Goal: Book appointment/travel/reservation

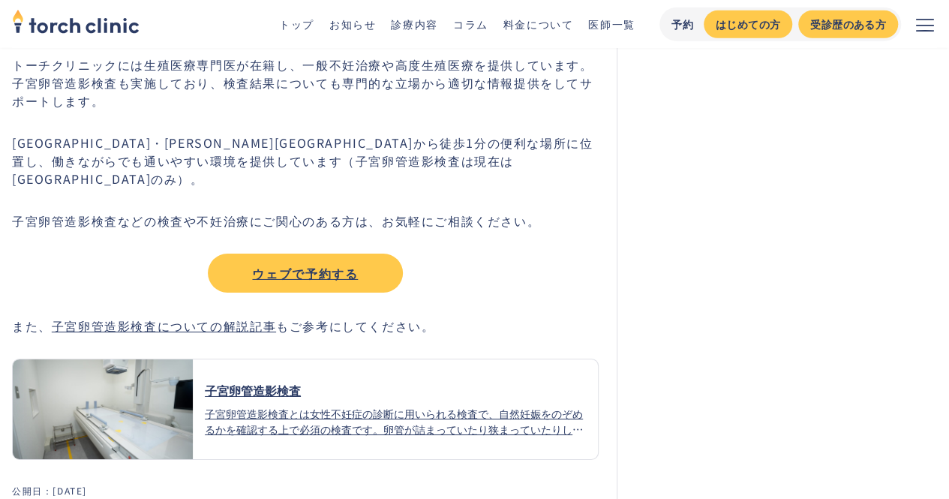
scroll to position [2468, 0]
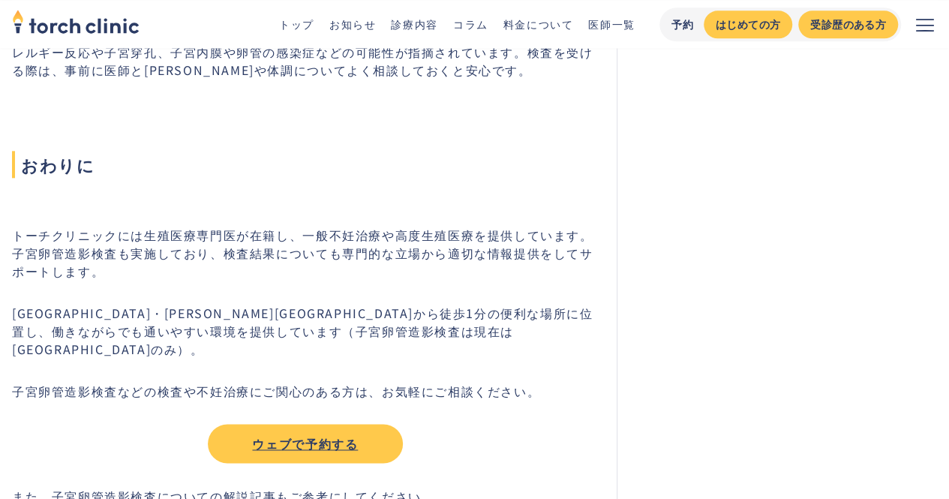
scroll to position [6678, 0]
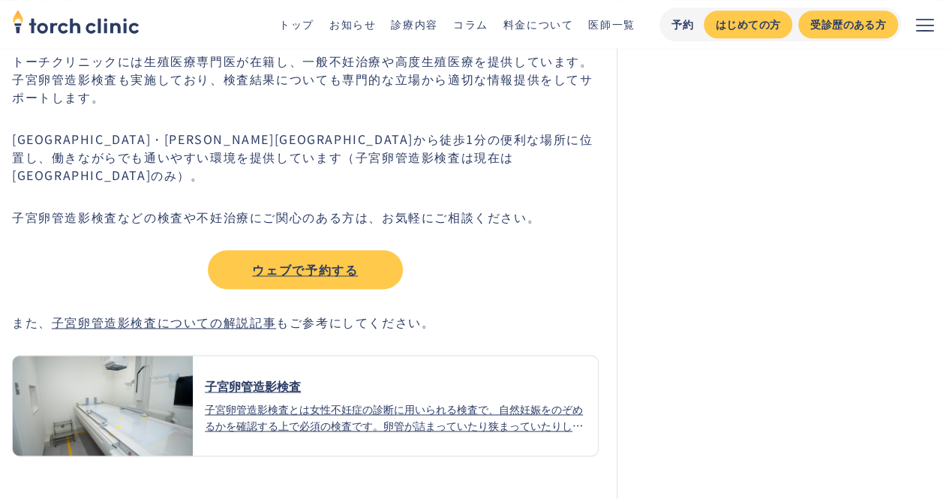
click at [316, 260] on div "ウェブで予約する" at bounding box center [305, 269] width 168 height 18
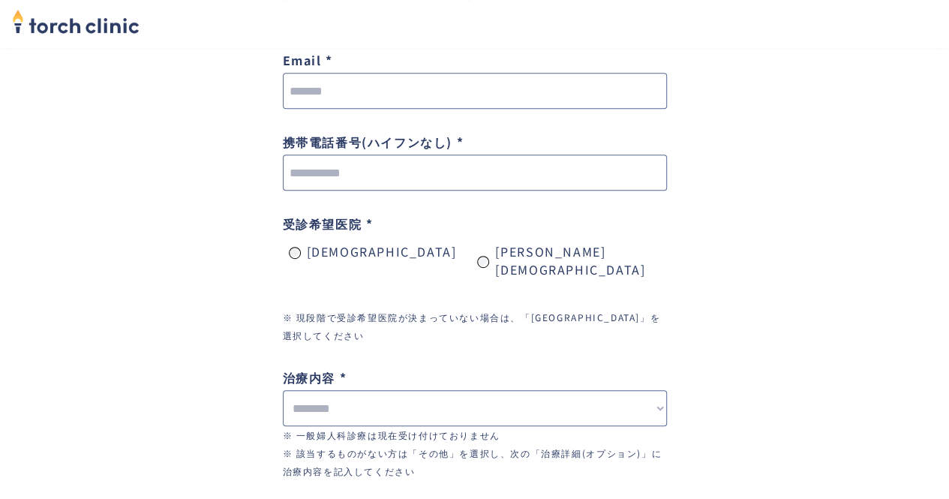
scroll to position [375, 0]
